Goal: Transaction & Acquisition: Book appointment/travel/reservation

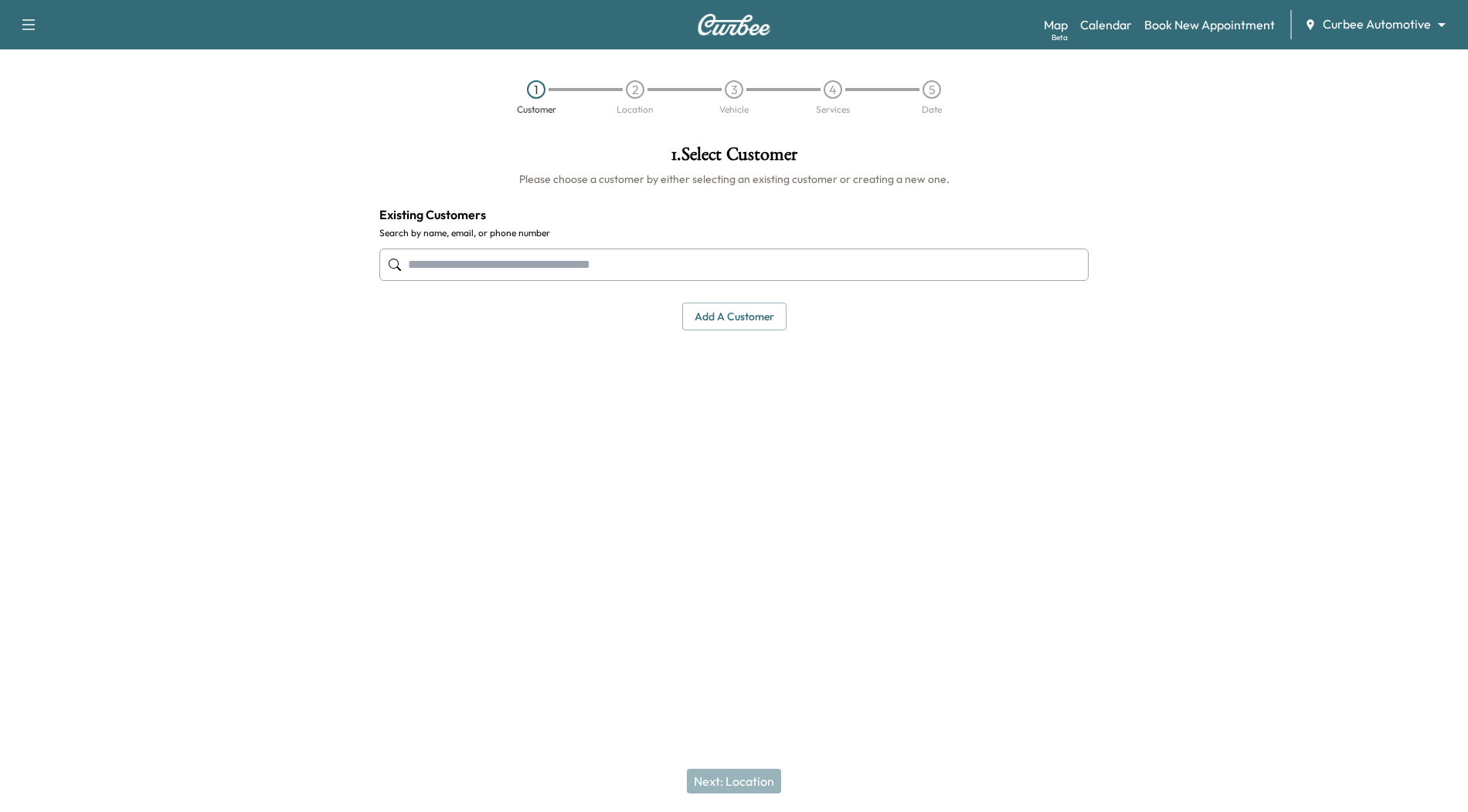
click at [733, 266] on input "text" at bounding box center [734, 264] width 709 height 32
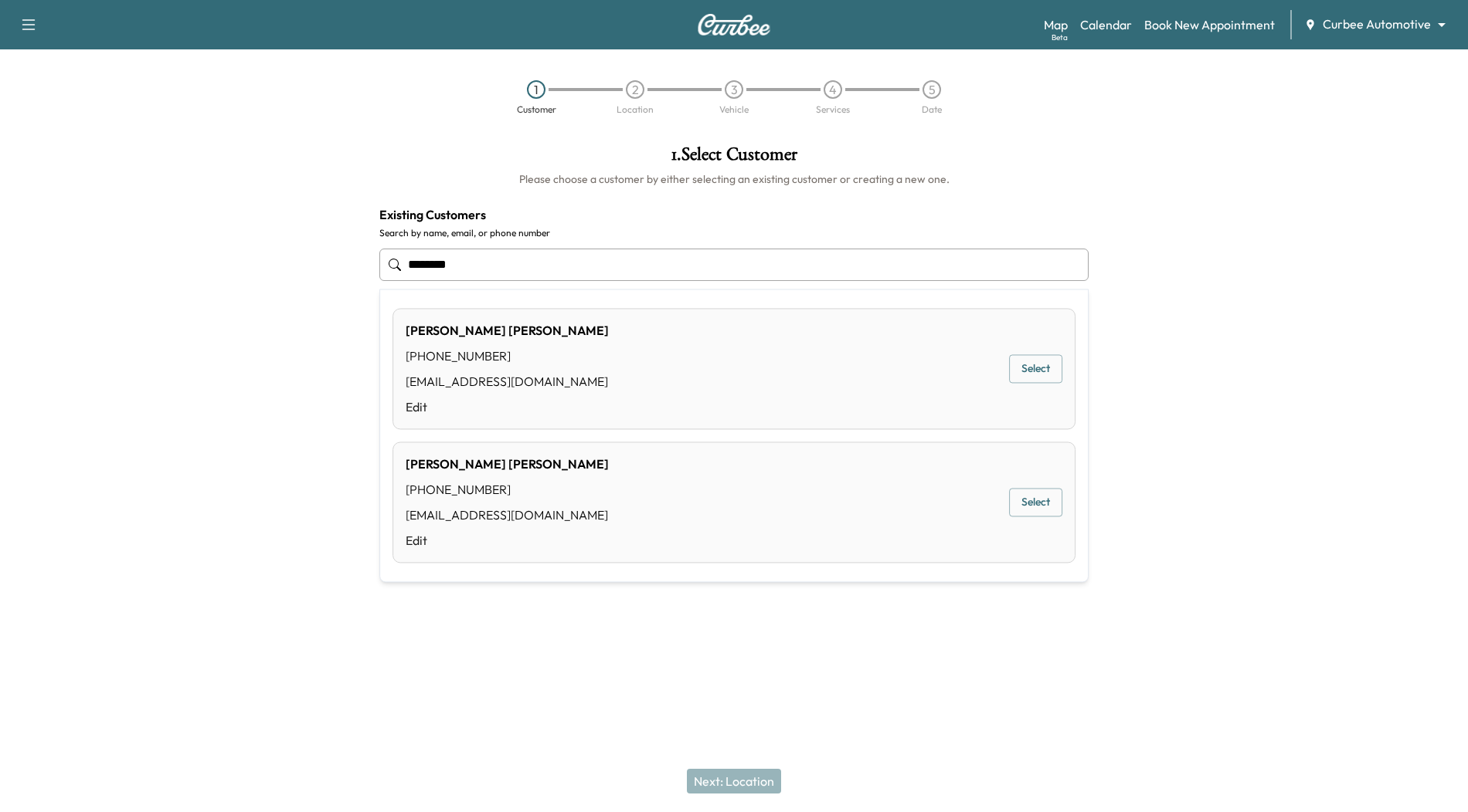
click at [596, 486] on div "[PERSON_NAME] [PHONE_NUMBER] [PERSON_NAME][EMAIL_ADDRESS][DOMAIN_NAME] Edit Sel…" at bounding box center [734, 502] width 683 height 121
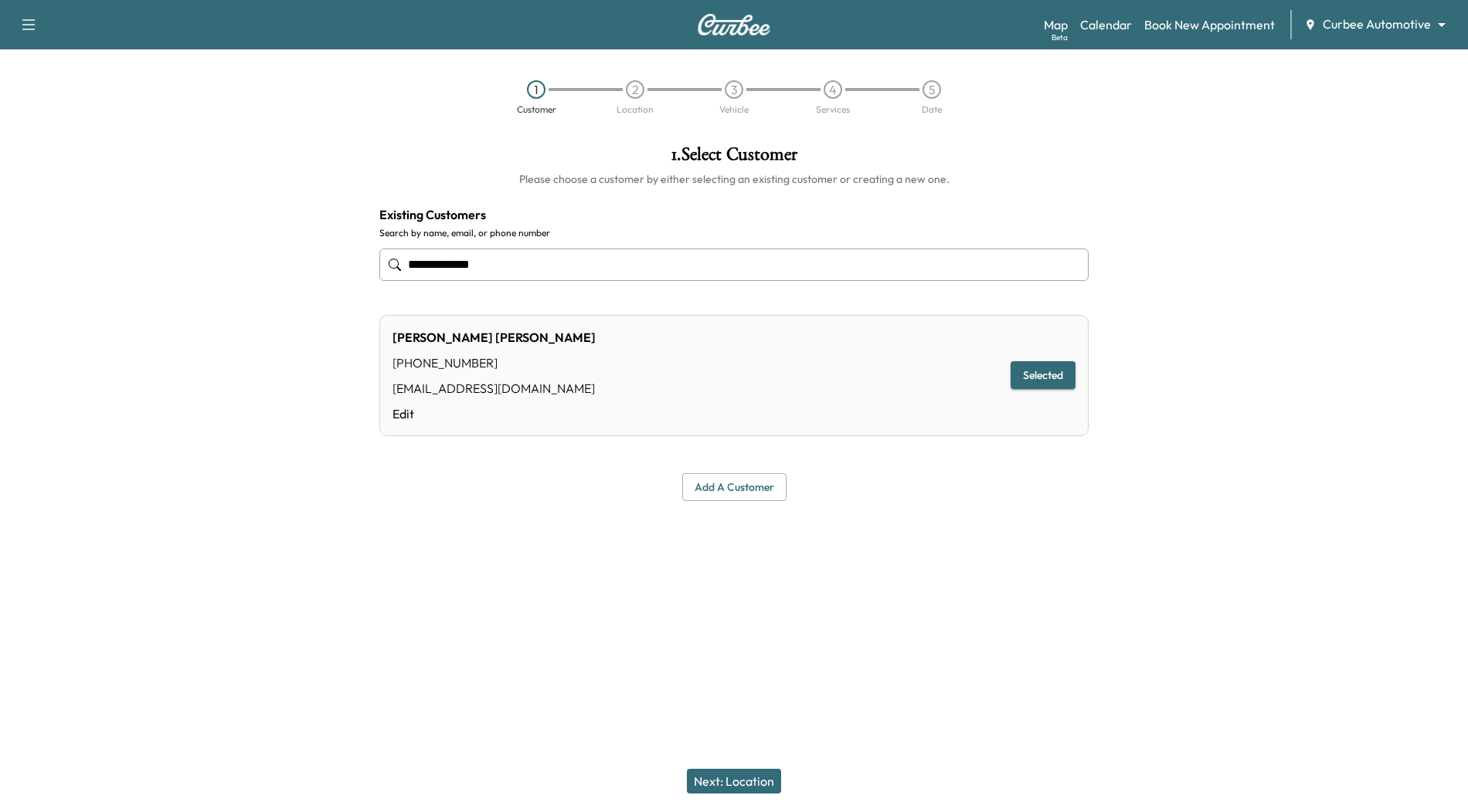
type input "**********"
click at [757, 786] on button "Next: Location" at bounding box center [734, 781] width 94 height 25
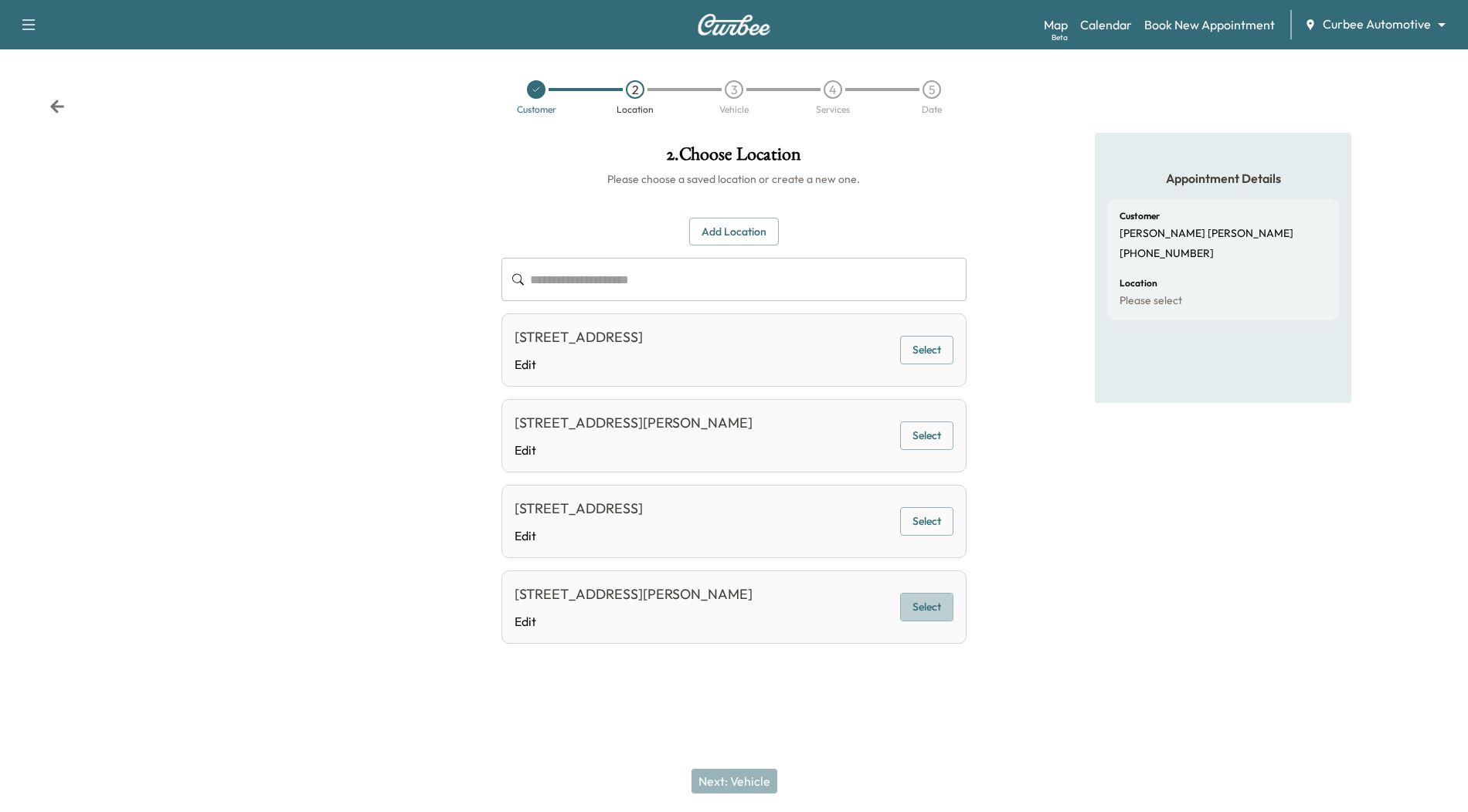
click at [921, 599] on button "Select" at bounding box center [927, 607] width 53 height 28
click at [733, 773] on button "Next: Vehicle" at bounding box center [734, 781] width 86 height 25
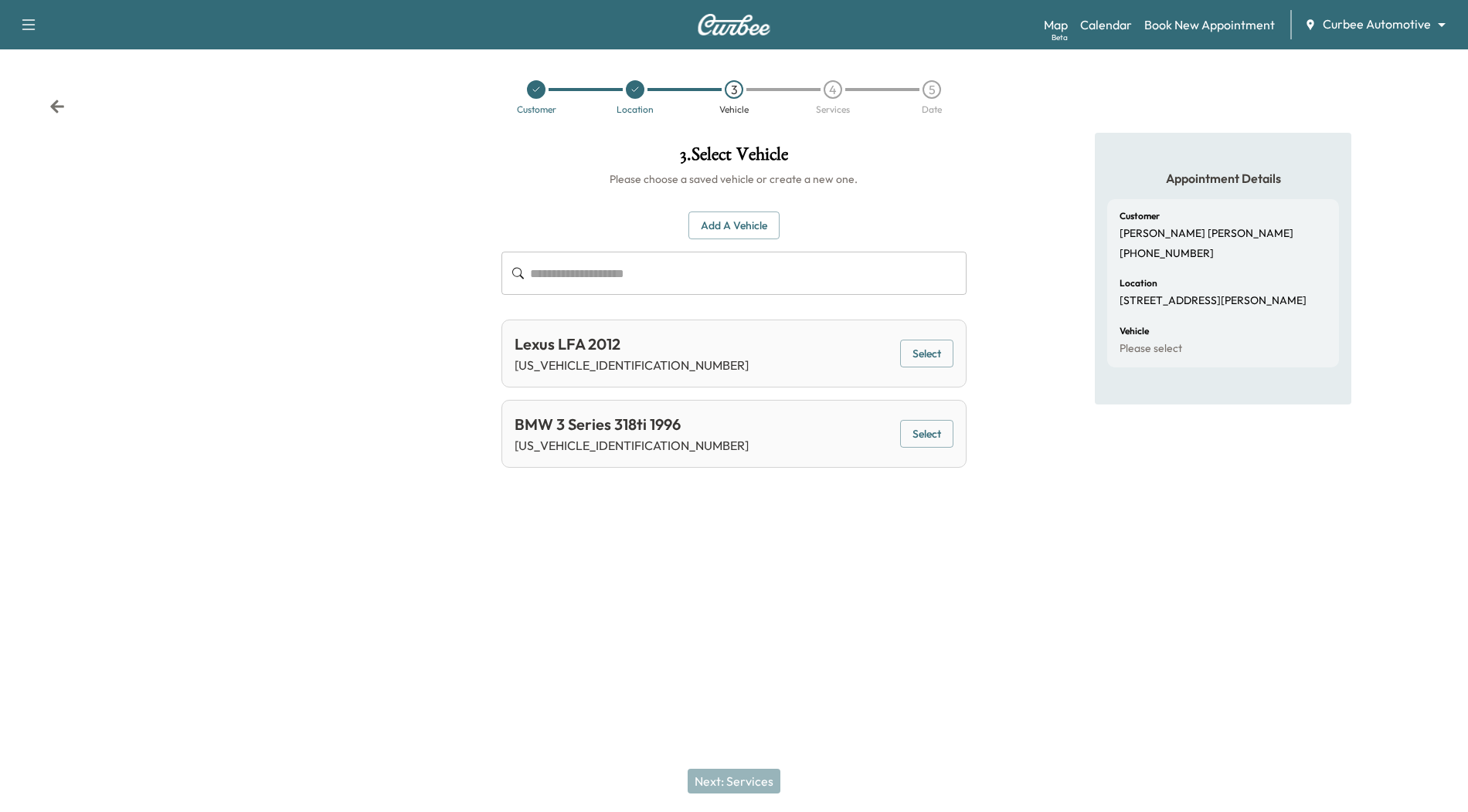
click at [932, 427] on button "Select" at bounding box center [927, 433] width 53 height 28
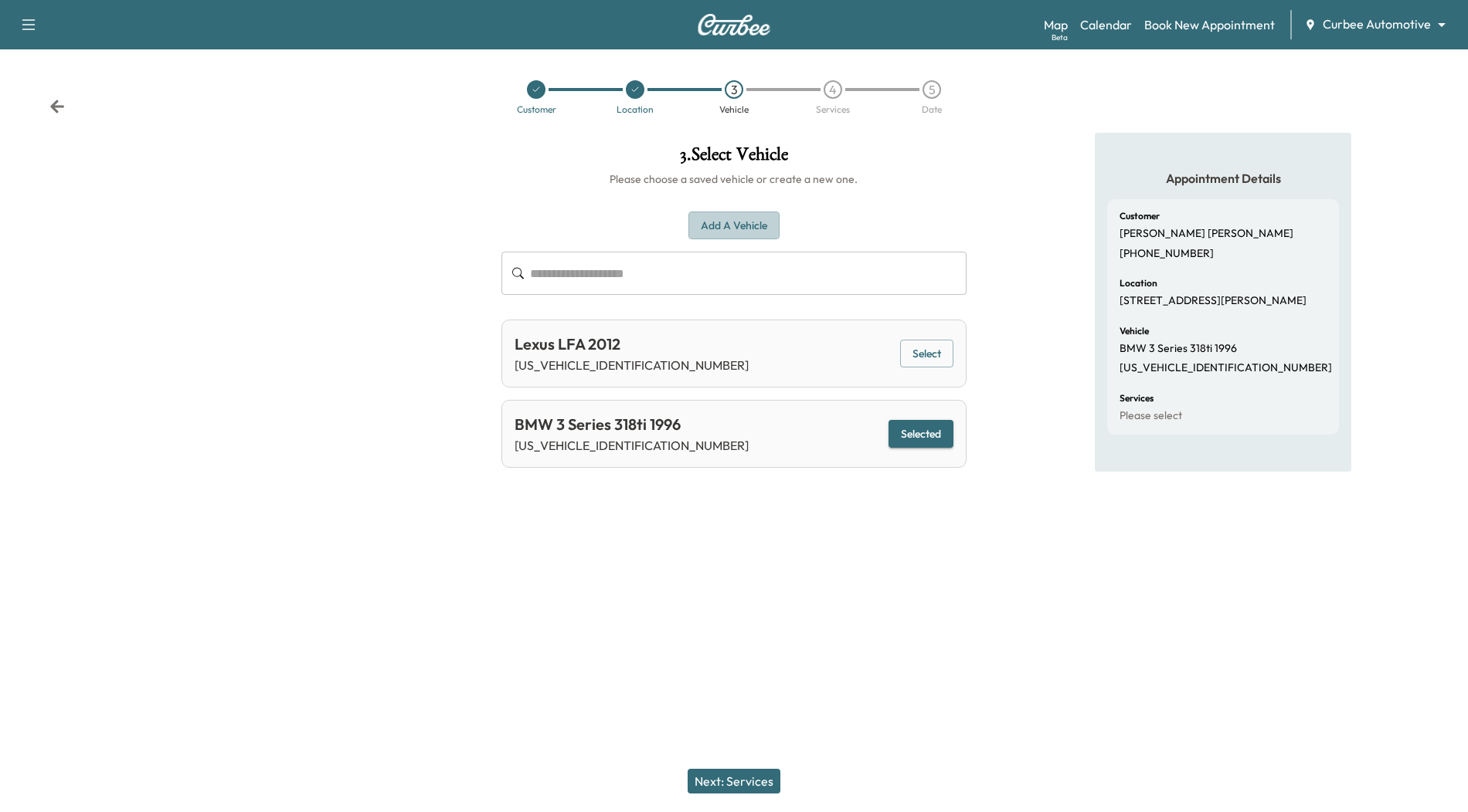
click at [748, 222] on button "Add a Vehicle" at bounding box center [734, 225] width 91 height 28
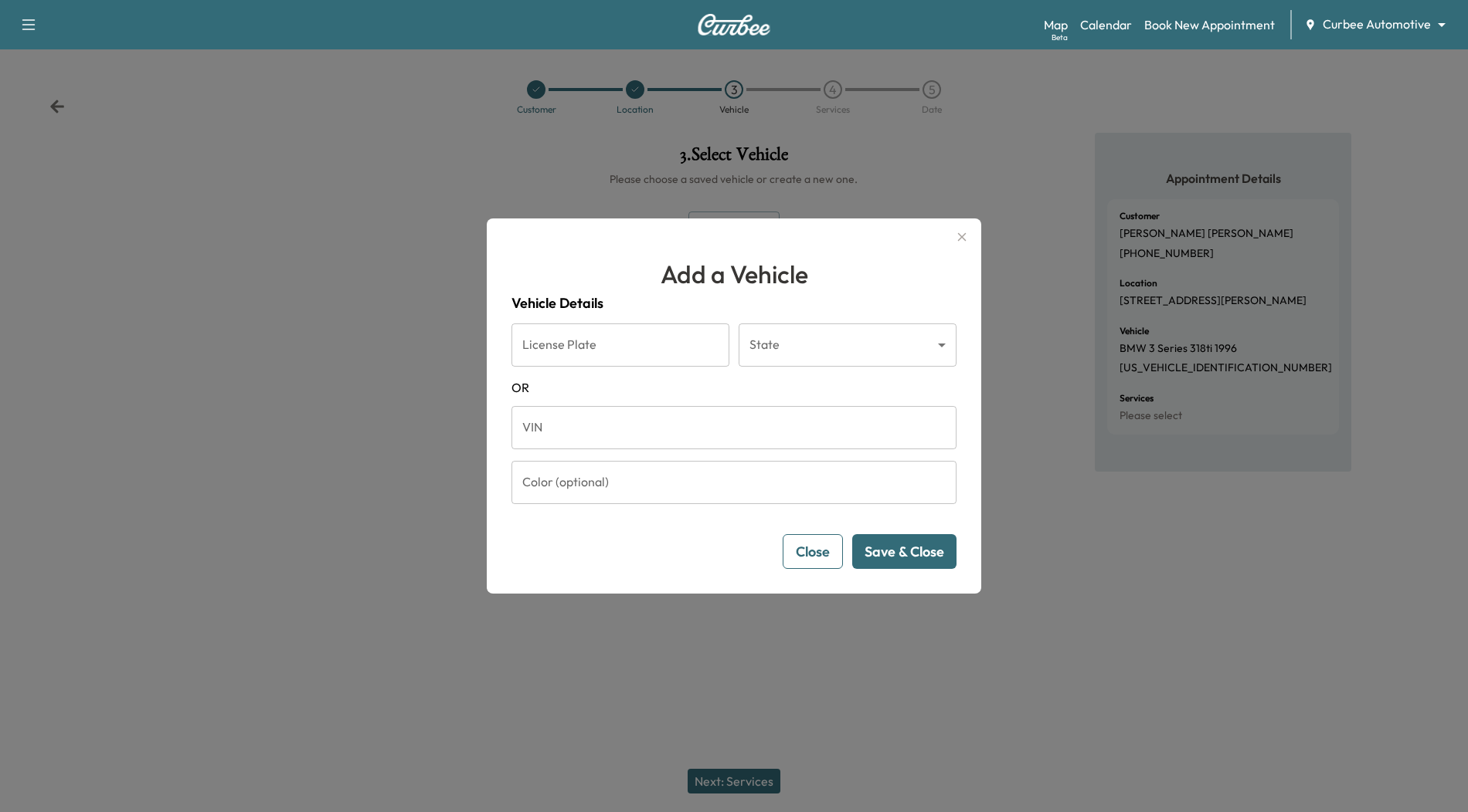
click at [611, 430] on input "VIN" at bounding box center [734, 427] width 445 height 43
paste input "**********"
type input "**********"
click at [929, 558] on button "Save & Close" at bounding box center [904, 552] width 105 height 35
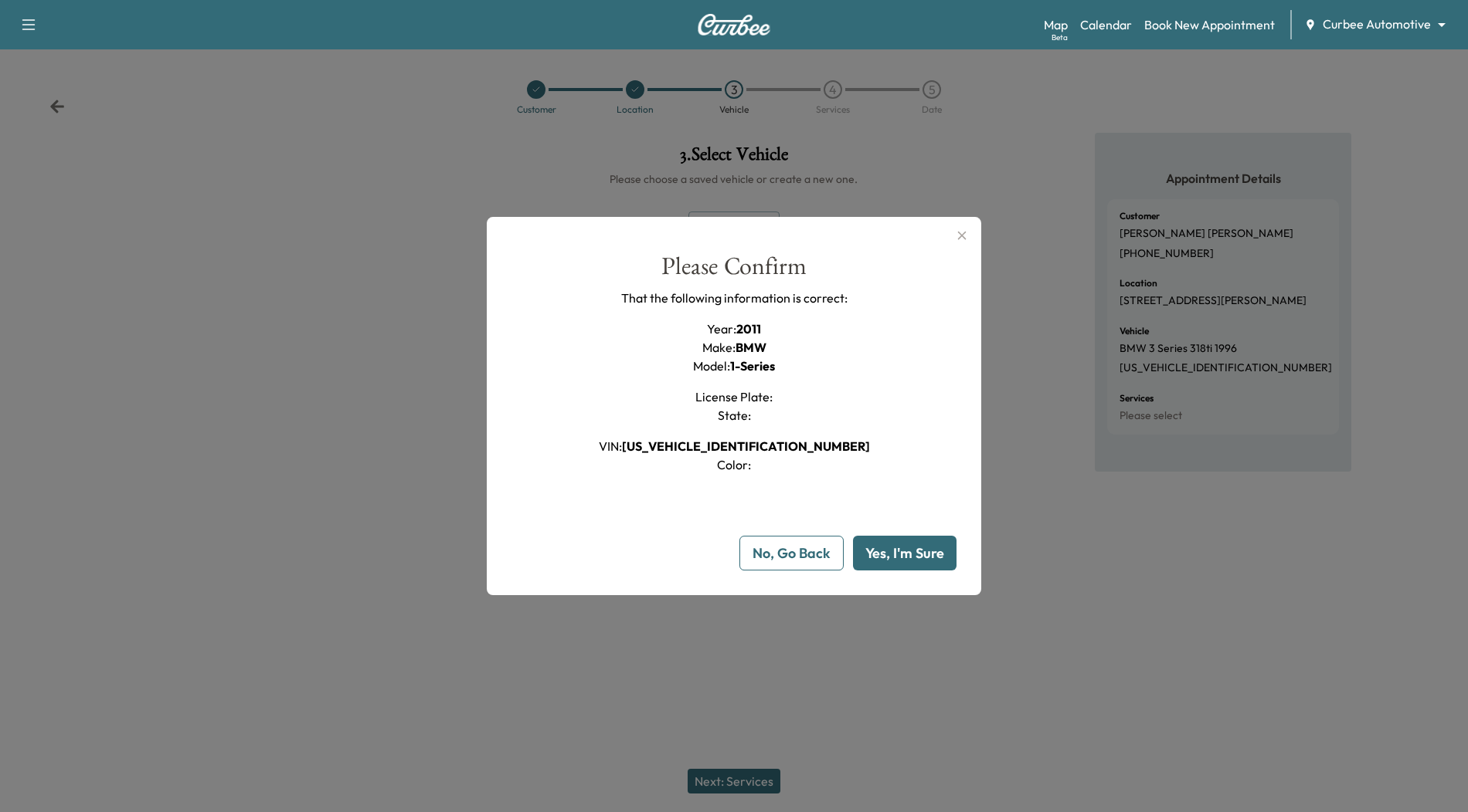
click at [930, 558] on button "Yes, I'm Sure" at bounding box center [904, 554] width 104 height 35
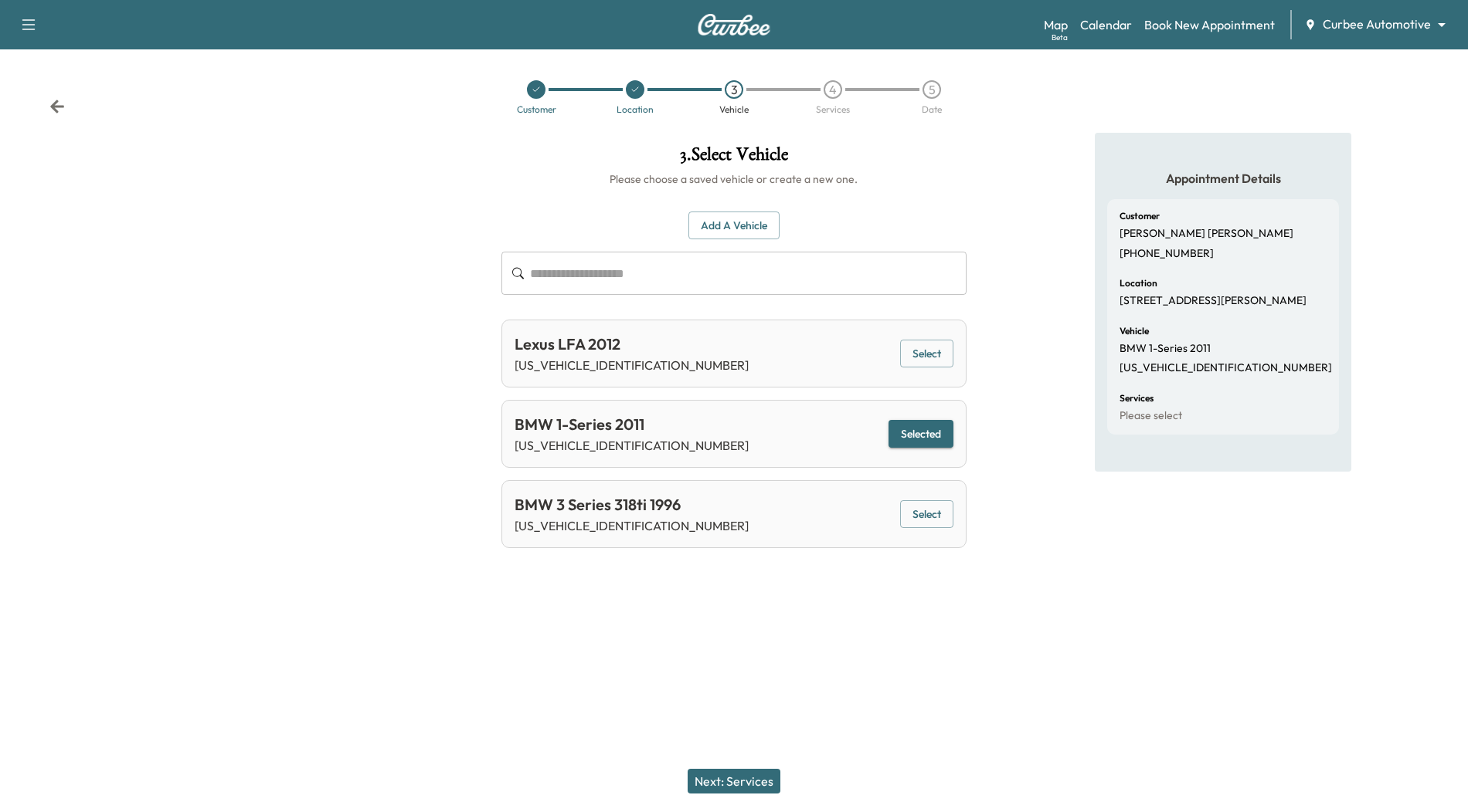
click at [758, 508] on div "BMW 3 Series 318ti 1996 [US_VEHICLE_IDENTIFICATION_NUMBER] Select" at bounding box center [734, 514] width 464 height 68
click at [921, 511] on button "Select" at bounding box center [927, 514] width 53 height 28
click at [733, 228] on button "Add a Vehicle" at bounding box center [734, 225] width 91 height 28
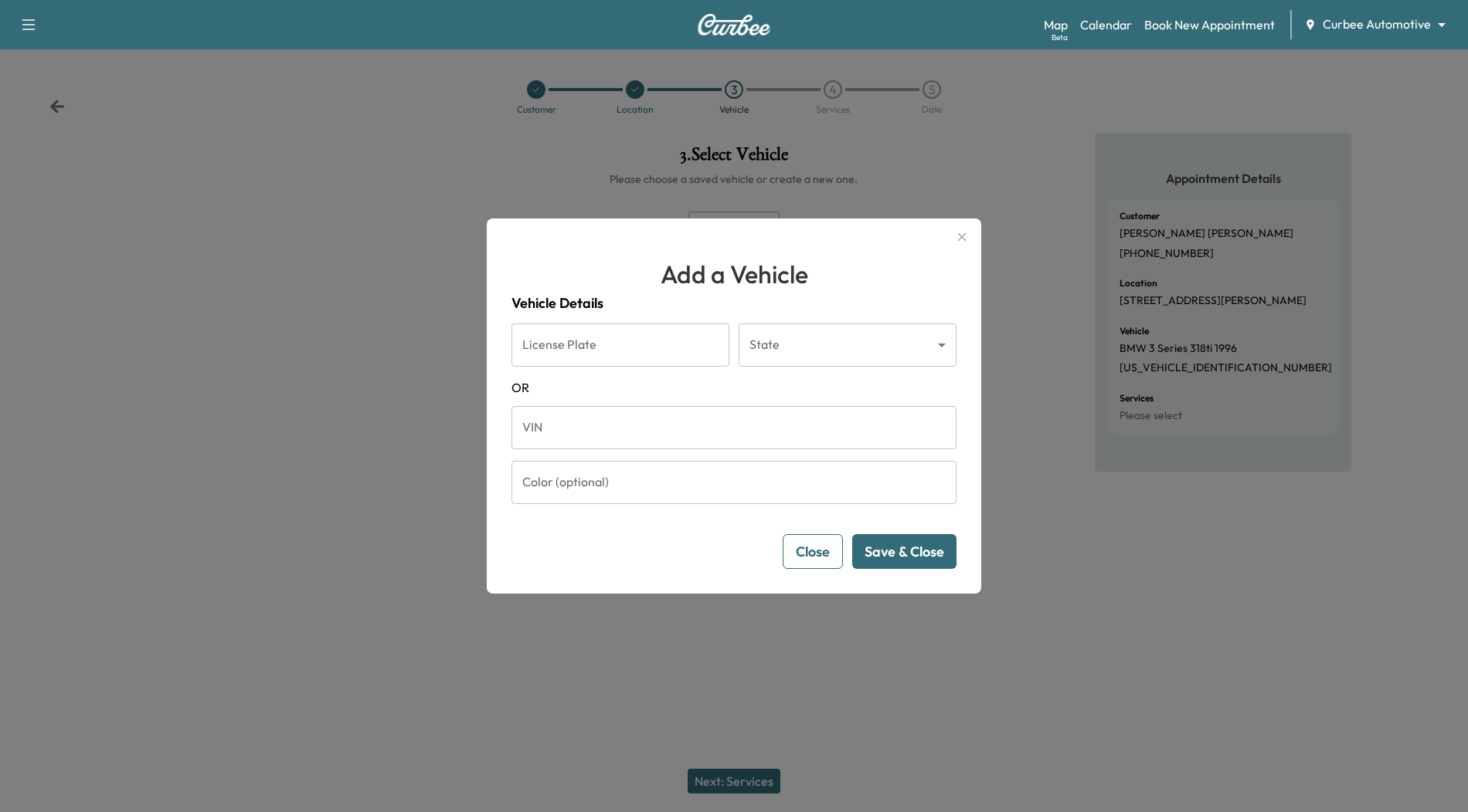
click at [669, 414] on input "VIN" at bounding box center [734, 427] width 445 height 43
paste input "**********"
type input "**********"
click at [922, 558] on button "Save & Close" at bounding box center [904, 552] width 105 height 35
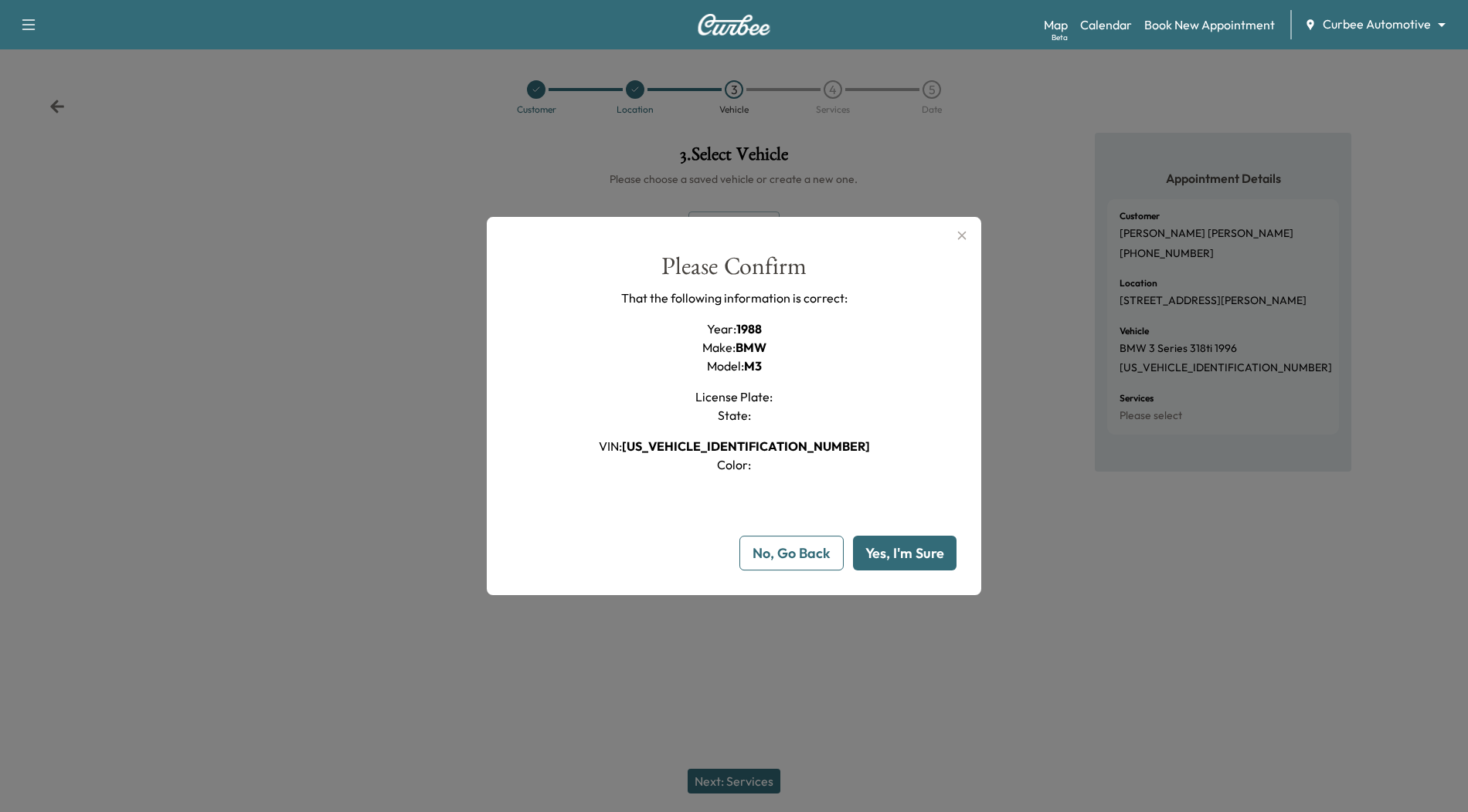
click at [922, 558] on button "Yes, I'm Sure" at bounding box center [904, 554] width 104 height 35
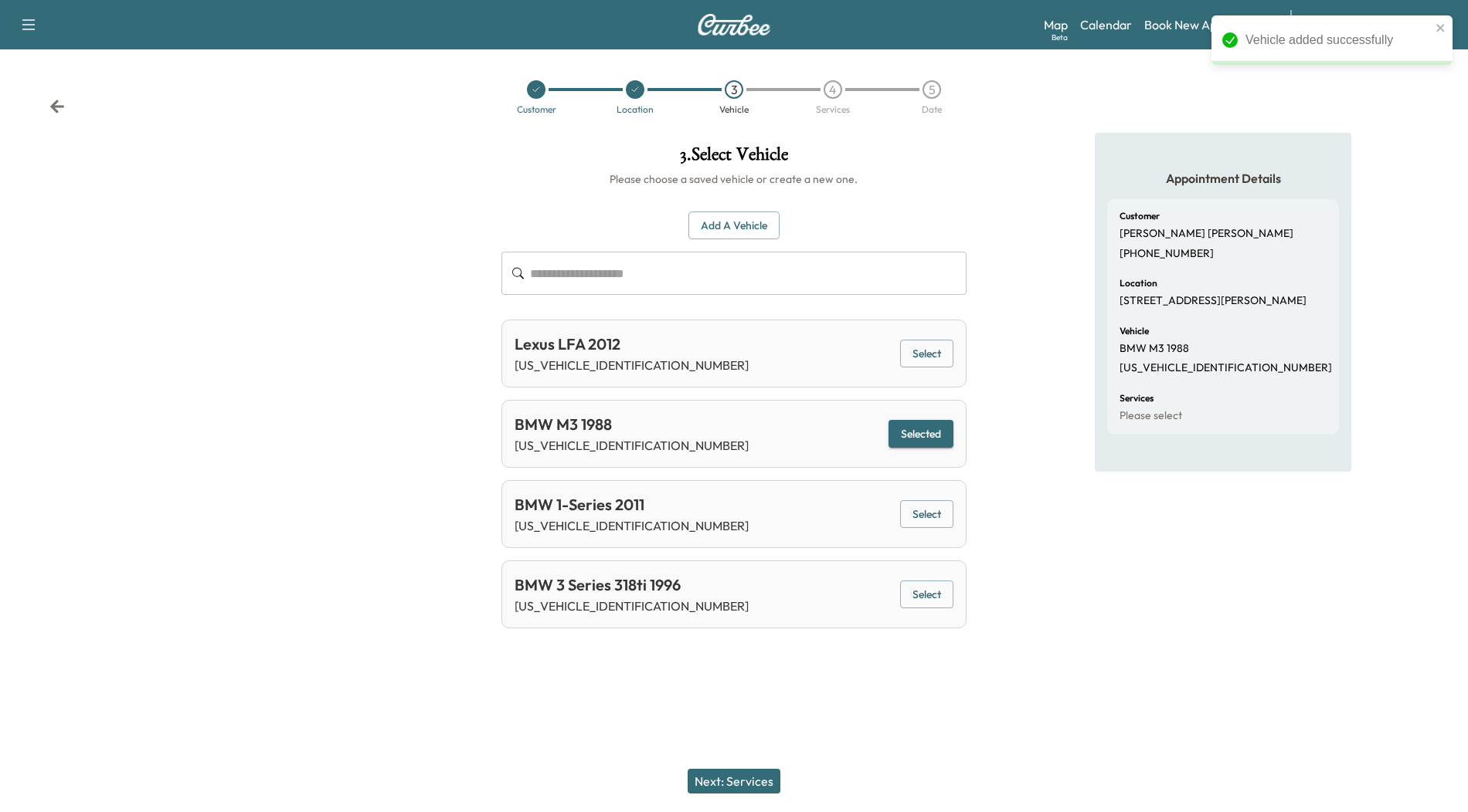
click at [748, 772] on button "Next: Services" at bounding box center [734, 781] width 93 height 25
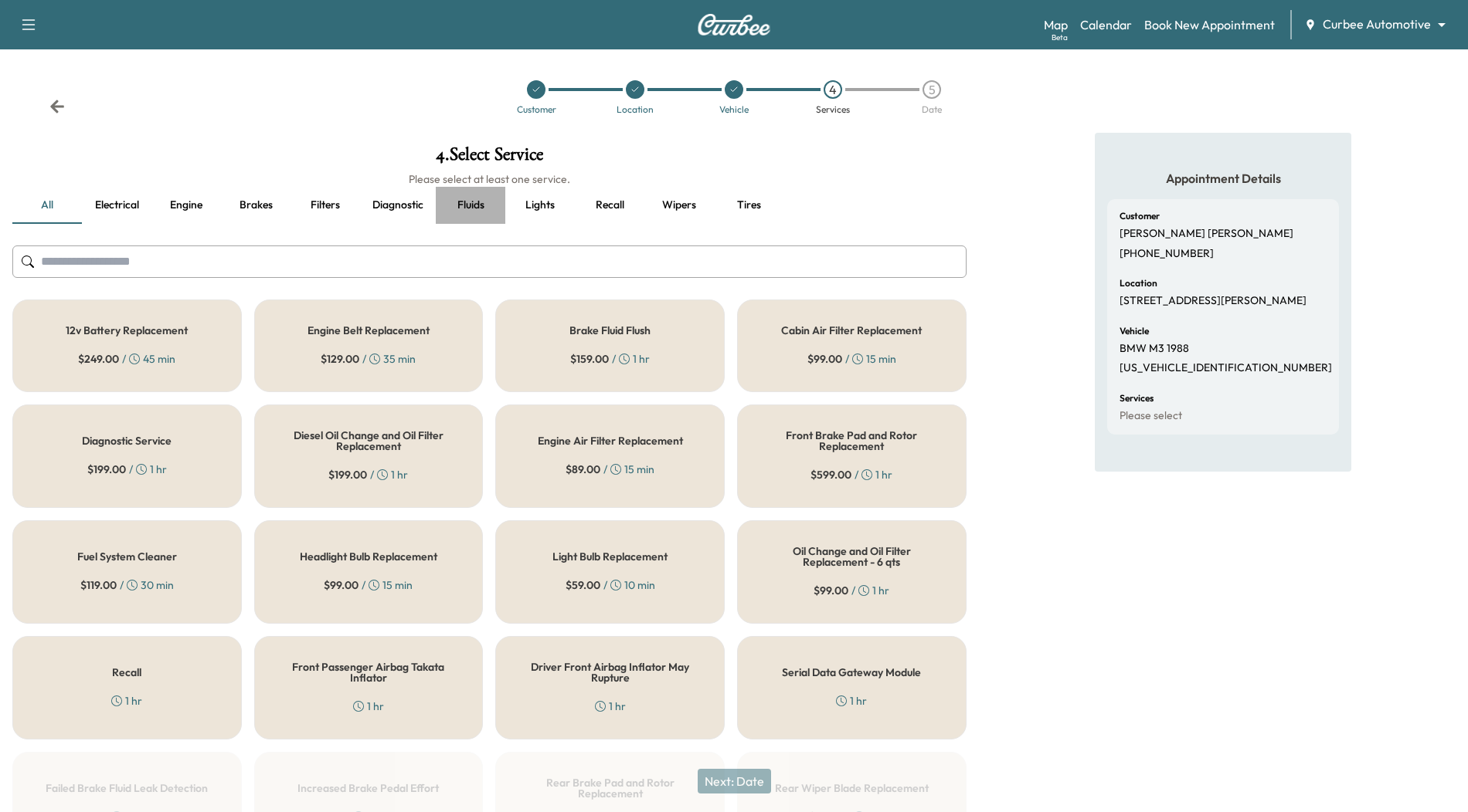
click at [463, 208] on button "Fluids" at bounding box center [470, 205] width 70 height 37
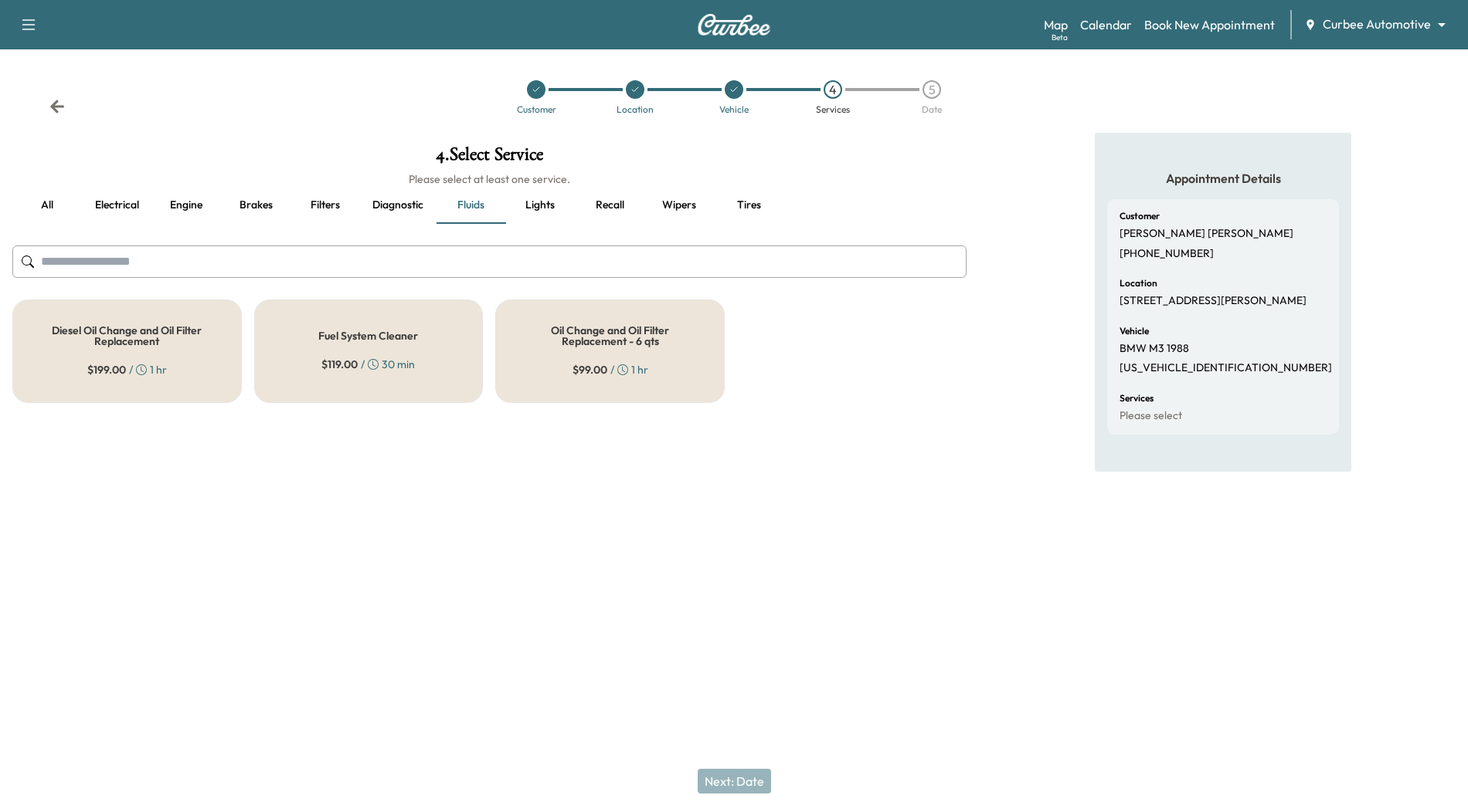
click at [602, 366] on span "$ 99.00" at bounding box center [590, 369] width 35 height 16
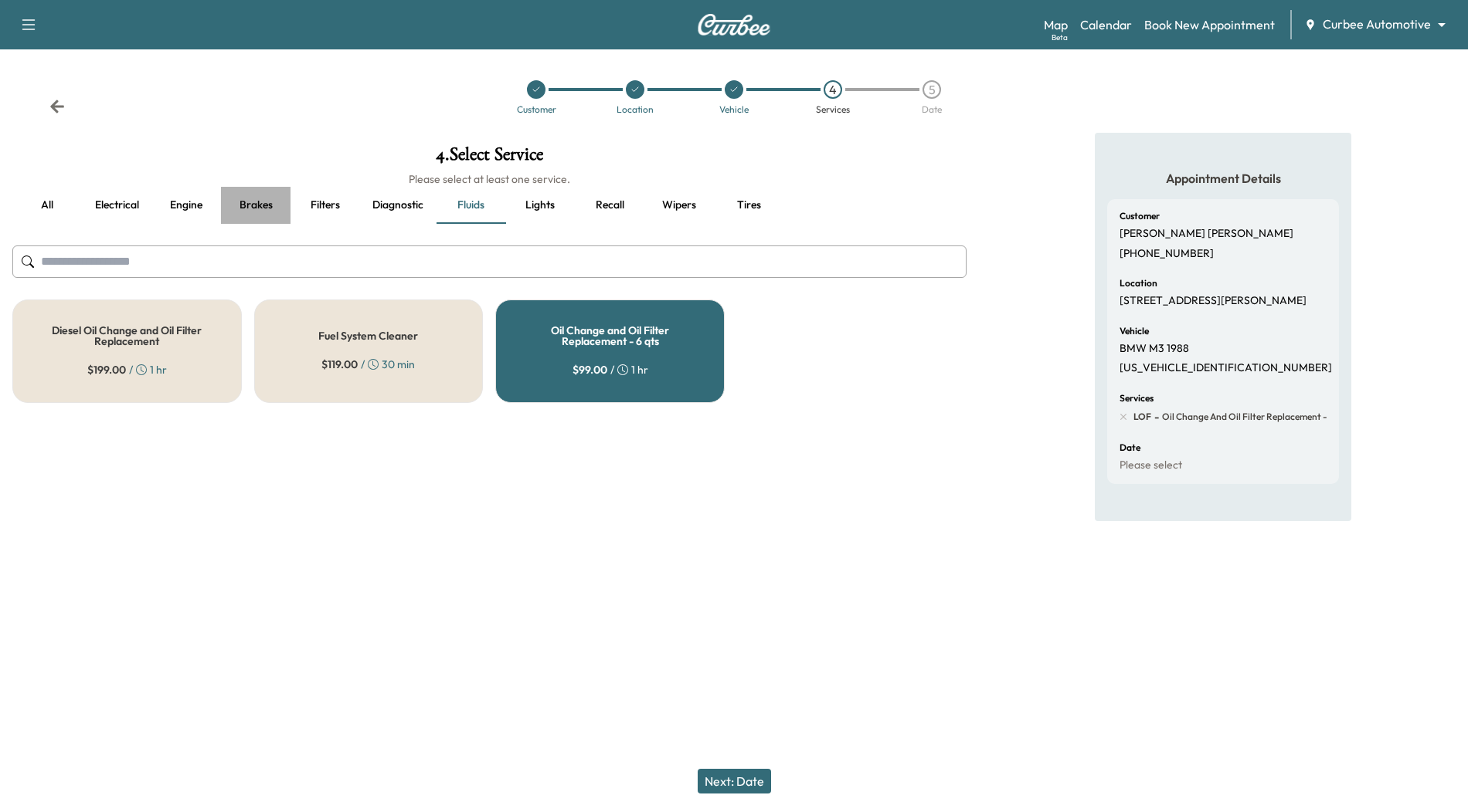
click at [258, 193] on button "Brakes" at bounding box center [256, 205] width 70 height 37
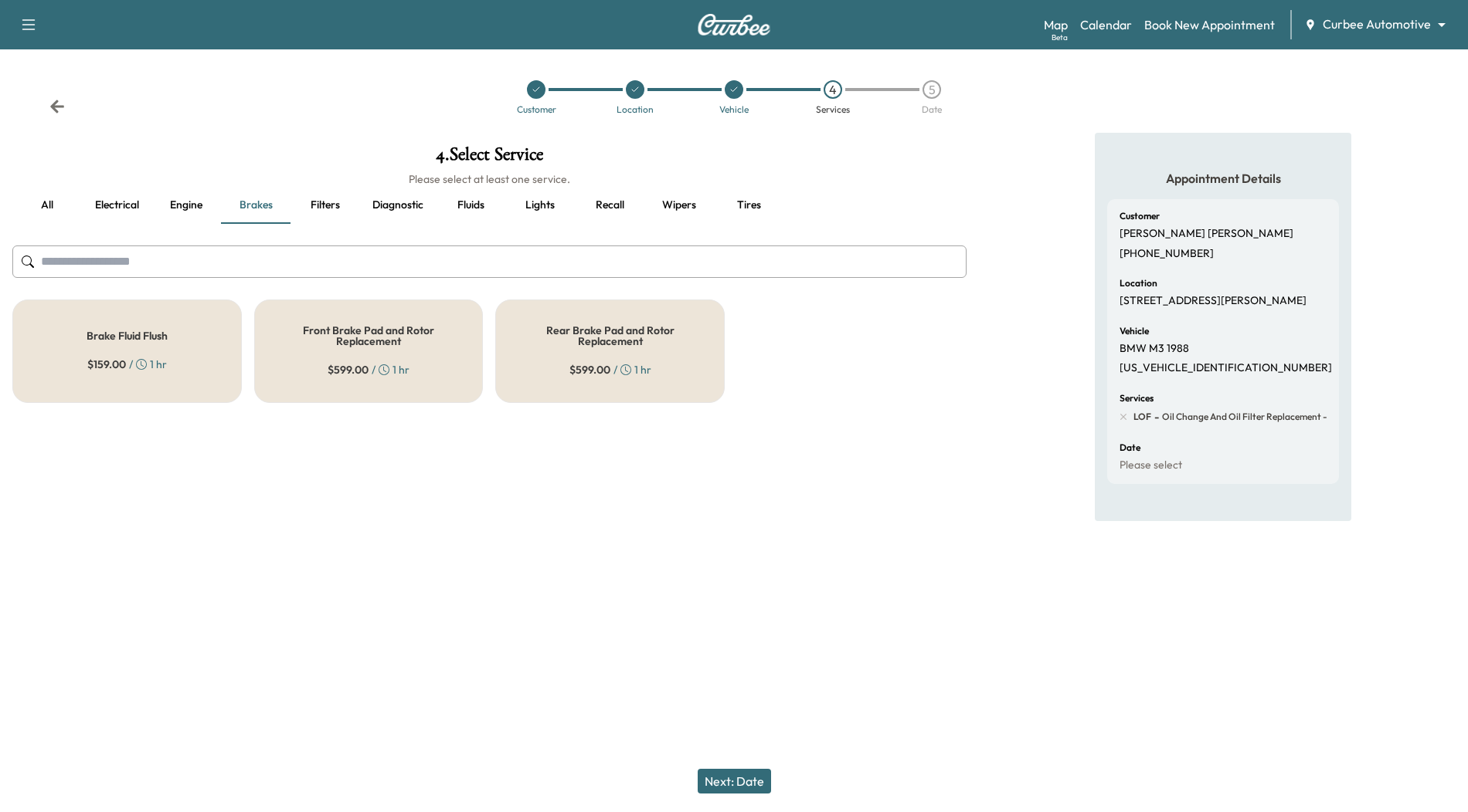
click at [547, 379] on div "Rear Brake Pad and Rotor Replacement $ 599.00 / 1 hr" at bounding box center [610, 351] width 229 height 104
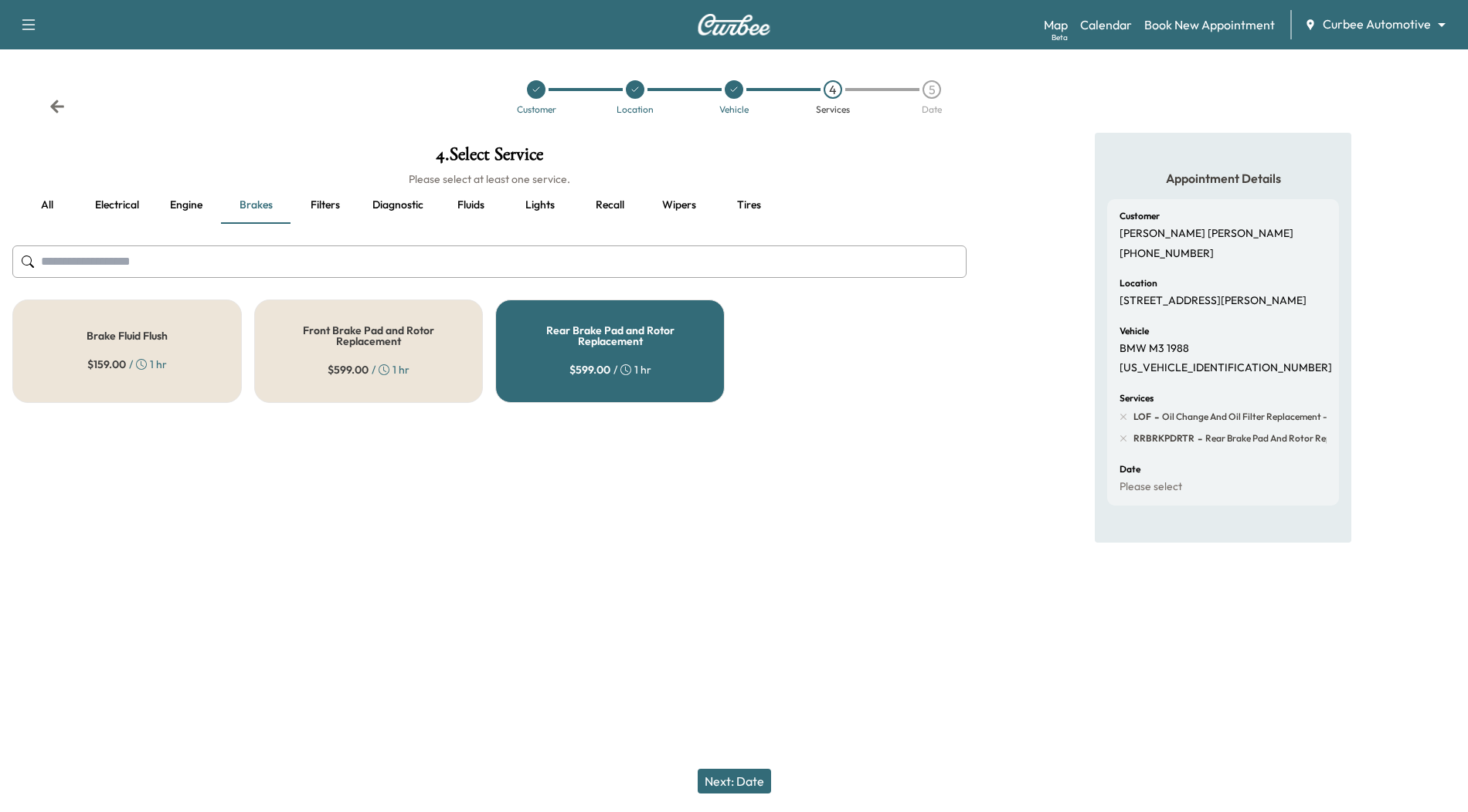
click at [733, 786] on button "Next: Date" at bounding box center [734, 781] width 73 height 25
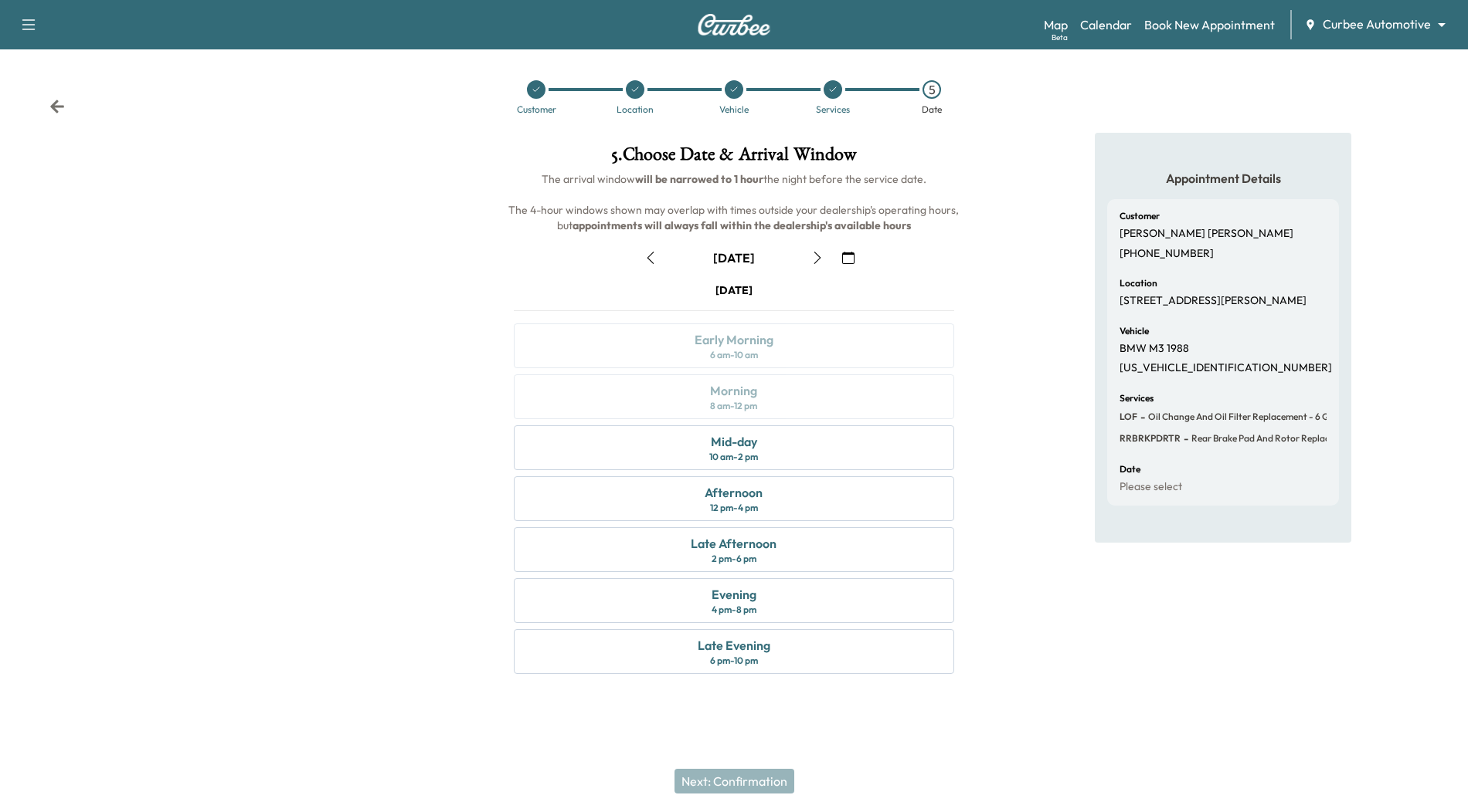
click at [650, 258] on icon "button" at bounding box center [650, 258] width 12 height 12
click at [787, 487] on div "Afternoon 12 pm - 4 pm" at bounding box center [733, 499] width 439 height 45
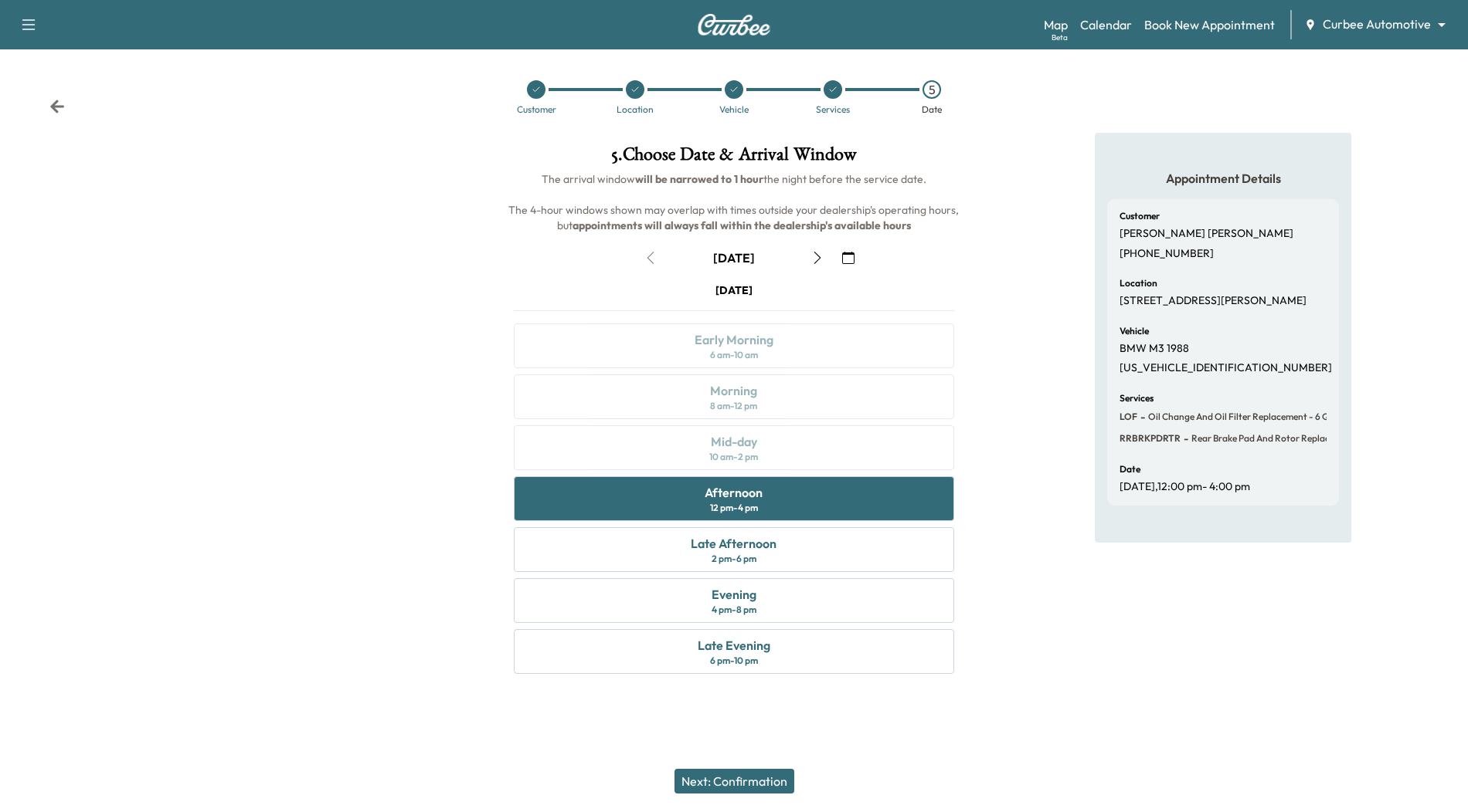
click at [751, 783] on button "Next: Confirmation" at bounding box center [734, 781] width 120 height 25
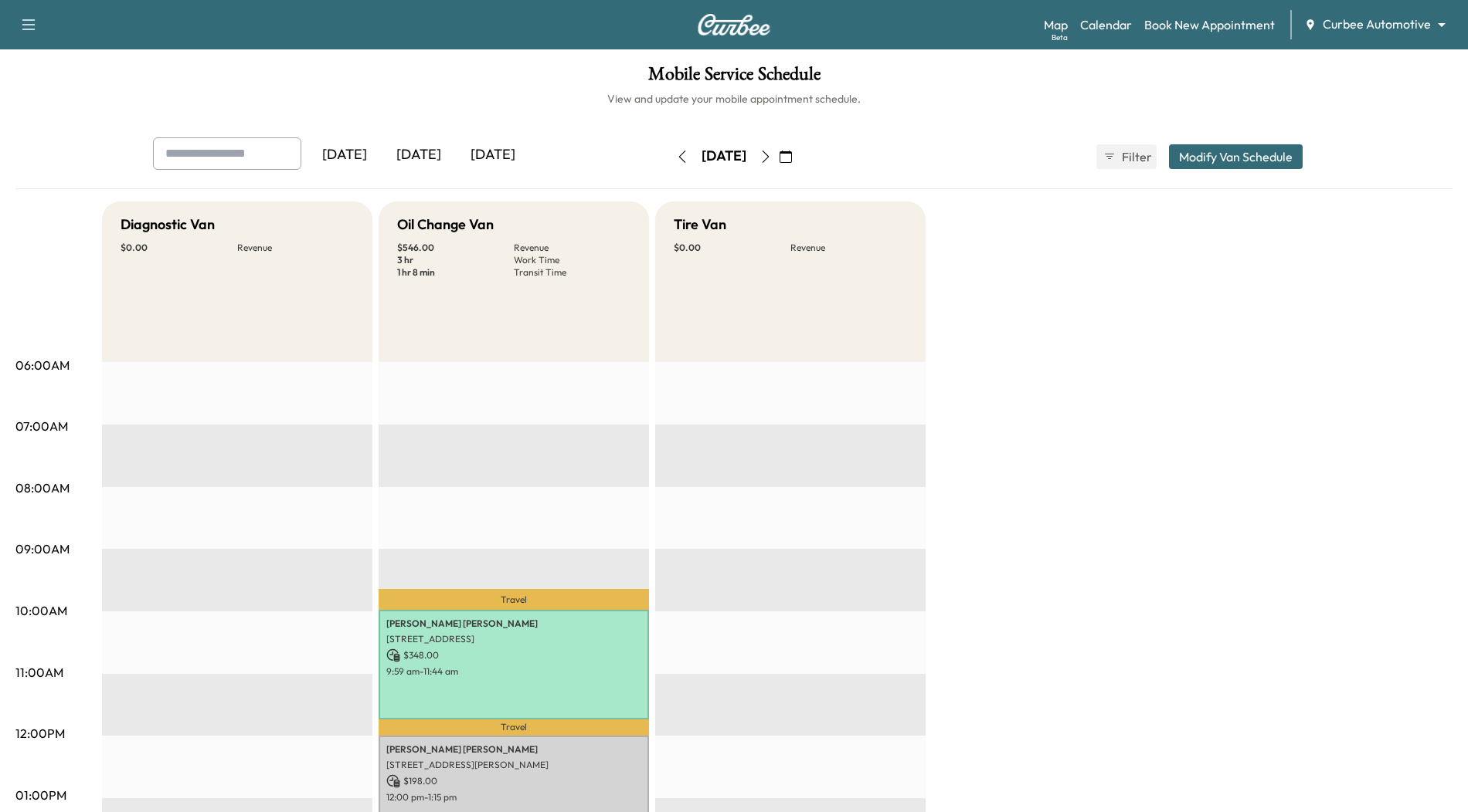
scroll to position [359, 0]
